Goal: Task Accomplishment & Management: Manage account settings

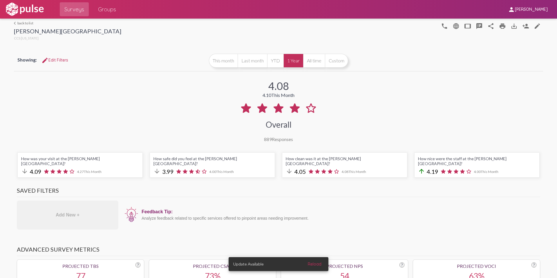
select select "Suggestion"
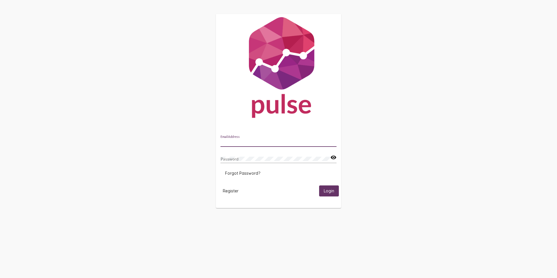
click at [236, 143] on input "Email Address" at bounding box center [278, 142] width 116 height 5
type input "garrett@pulseforgood.com"
click at [319, 185] on button "Login" at bounding box center [329, 190] width 20 height 11
